Goal: Use online tool/utility

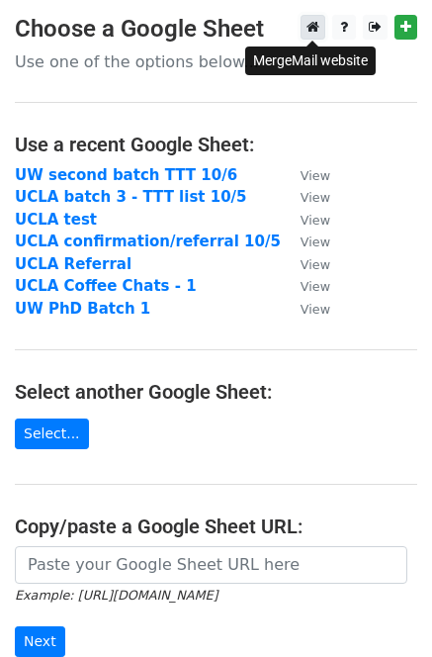
click at [310, 31] on icon at bounding box center [313, 27] width 13 height 14
click at [307, 31] on icon at bounding box center [313, 27] width 13 height 14
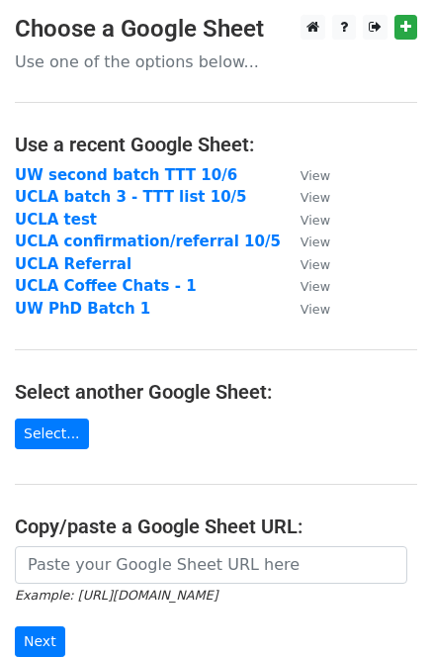
click at [309, 40] on h3 "Choose a Google Sheet" at bounding box center [216, 29] width 403 height 29
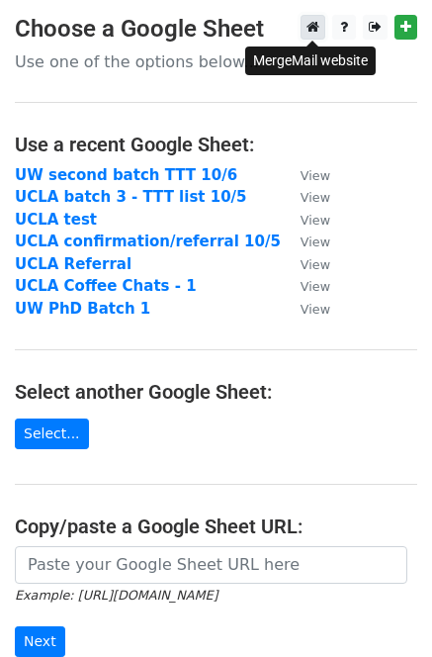
click at [309, 27] on icon at bounding box center [313, 27] width 13 height 14
